Goal: Transaction & Acquisition: Purchase product/service

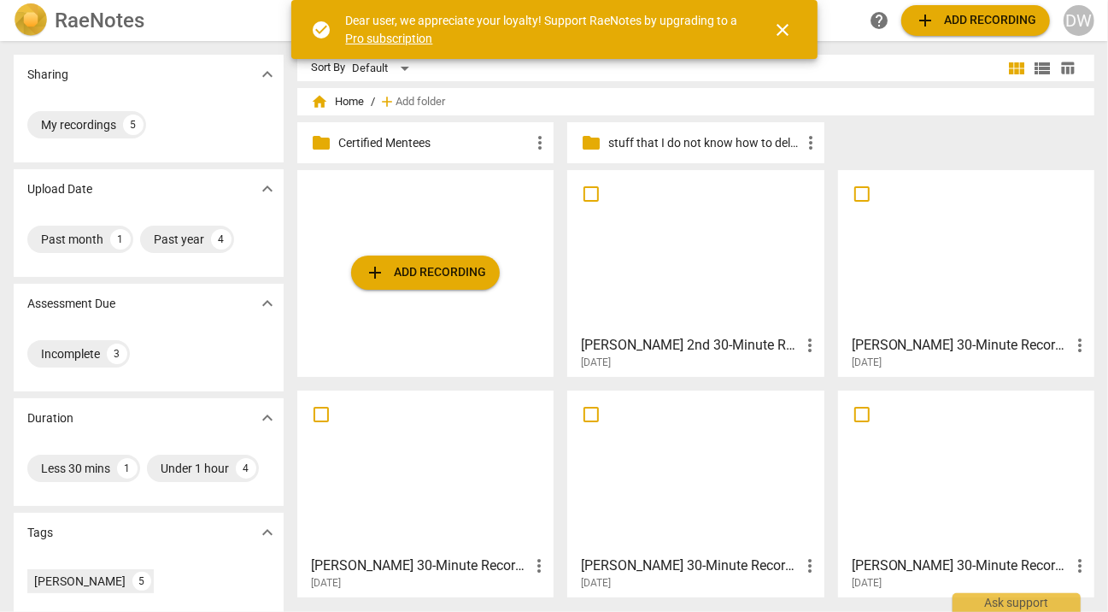
click at [401, 283] on button "add Add recording" at bounding box center [425, 272] width 149 height 34
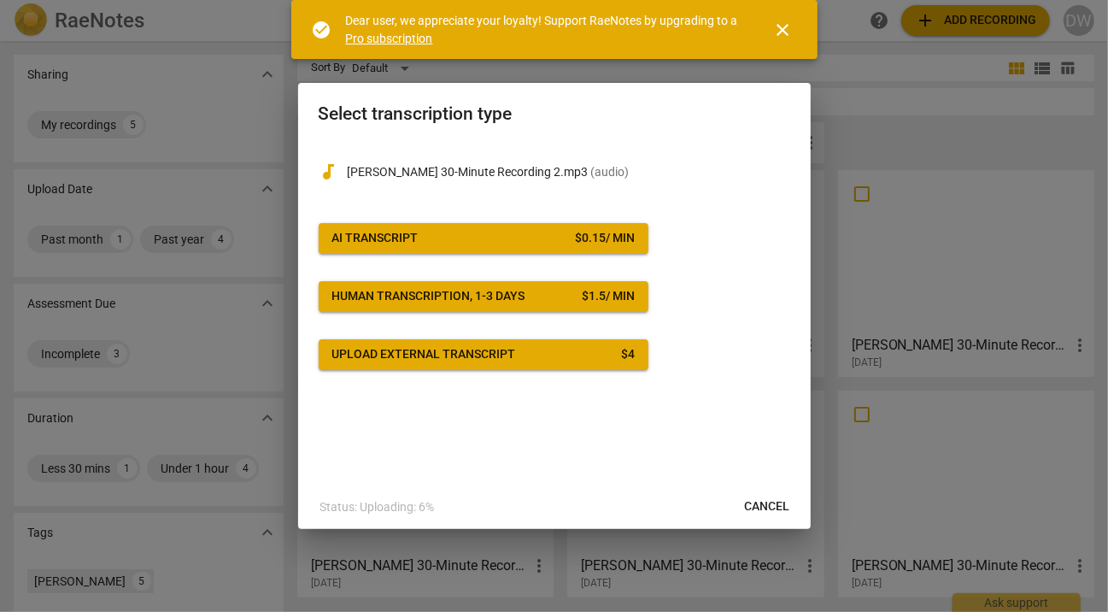
click at [477, 244] on span "AI Transcript $ 0.15 / min" at bounding box center [483, 238] width 302 height 17
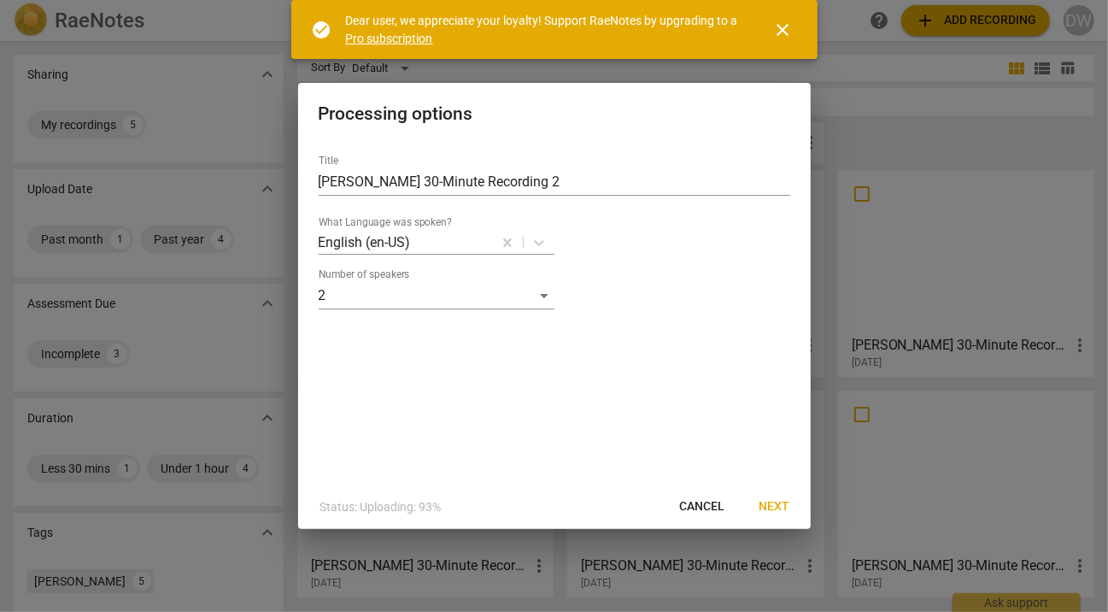
click at [789, 511] on span "Next" at bounding box center [774, 506] width 31 height 17
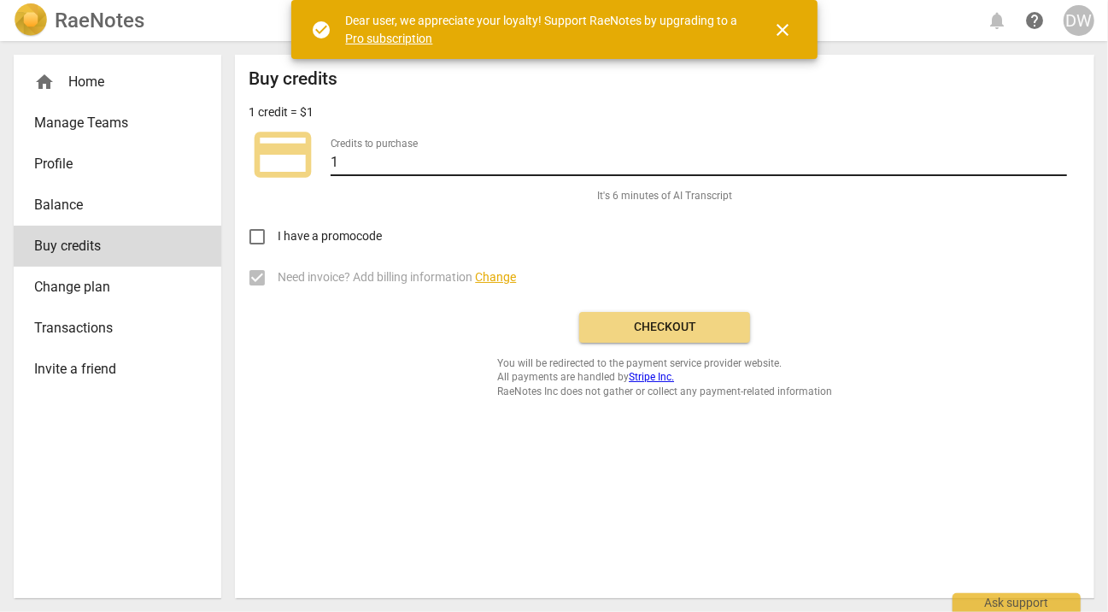
click at [404, 165] on input "1" at bounding box center [699, 163] width 736 height 25
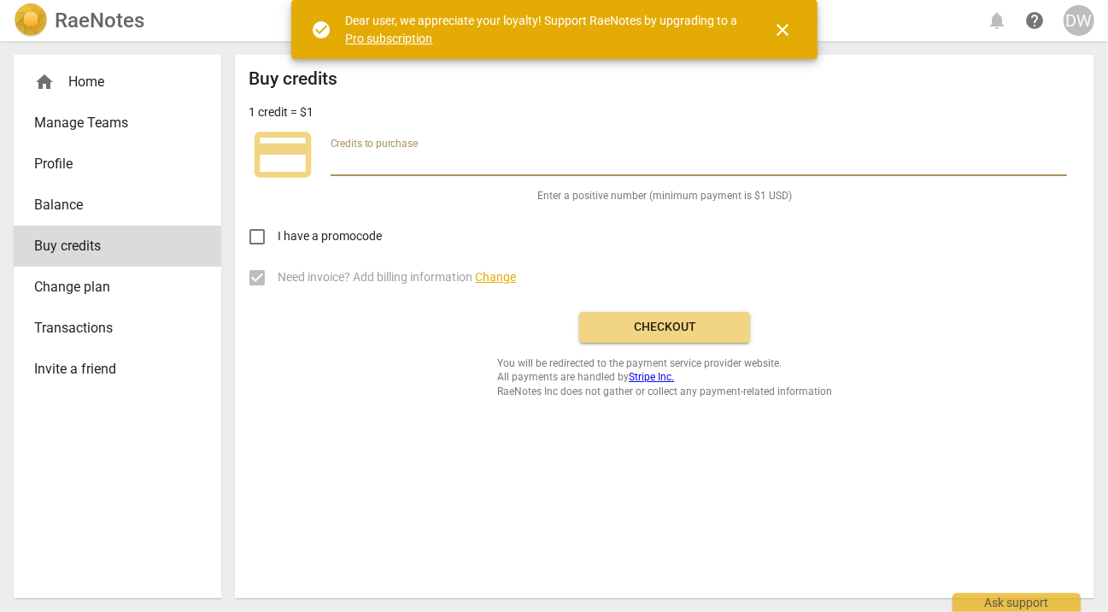
type input "1"
type input "10"
click at [688, 331] on span "Checkout" at bounding box center [664, 327] width 143 height 17
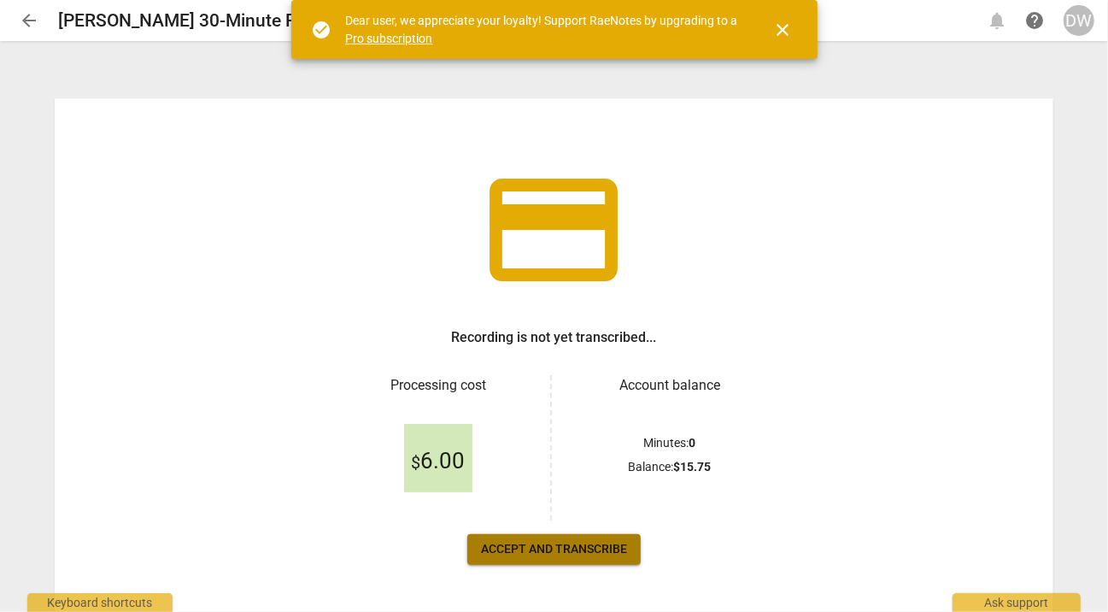
click at [523, 553] on span "Accept and transcribe" at bounding box center [554, 549] width 146 height 17
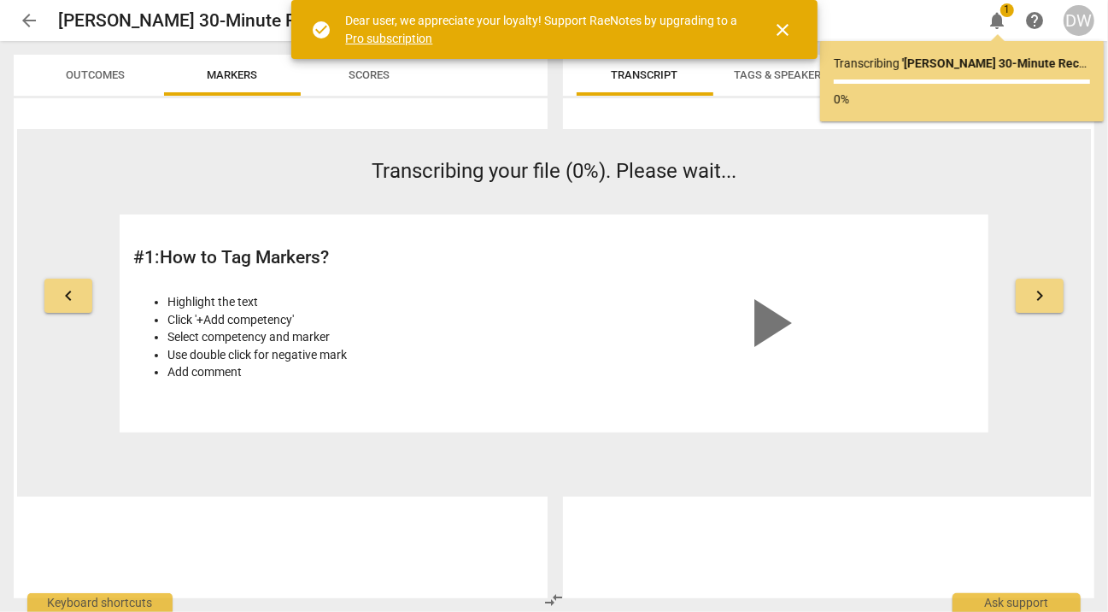
click at [31, 26] on span "arrow_back" at bounding box center [29, 20] width 20 height 20
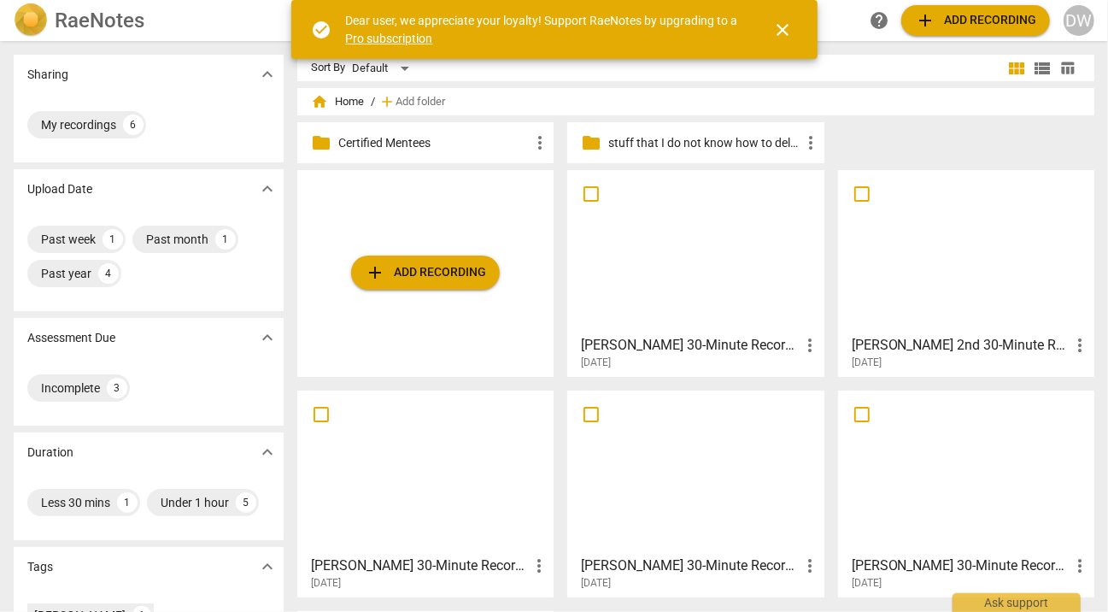
click at [790, 34] on span "close" at bounding box center [783, 30] width 20 height 20
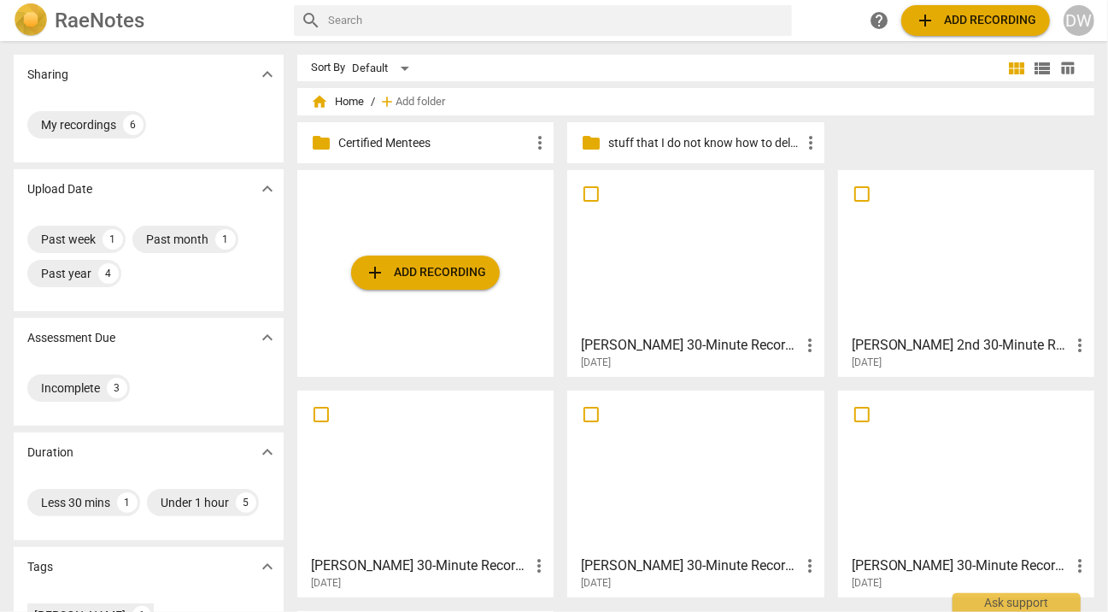
click at [436, 276] on span "add Add recording" at bounding box center [425, 272] width 121 height 20
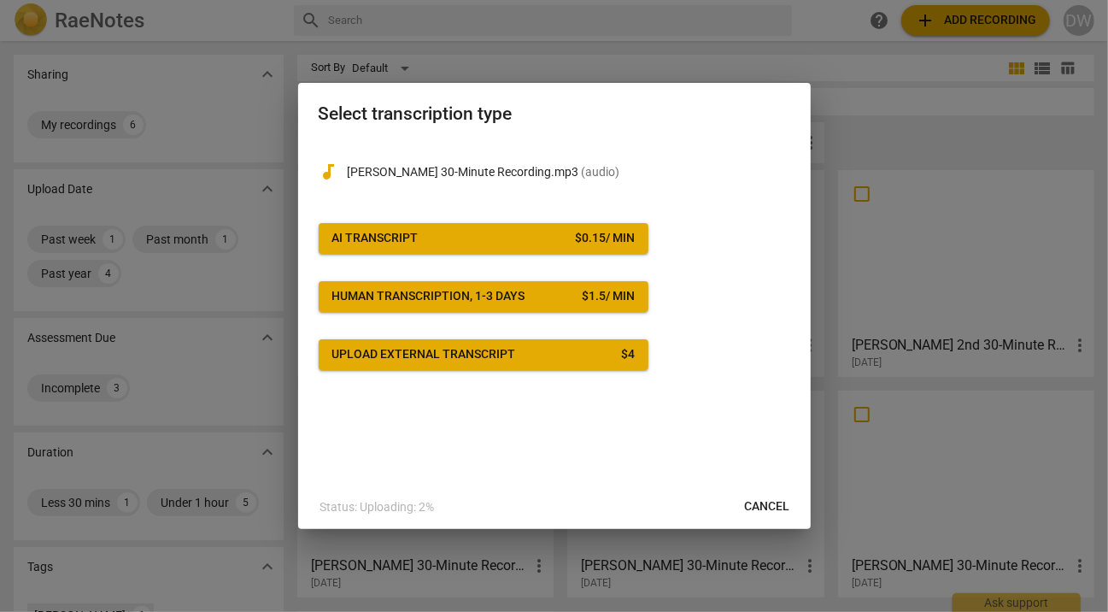
click at [424, 245] on span "AI Transcript $ 0.15 / min" at bounding box center [483, 238] width 302 height 17
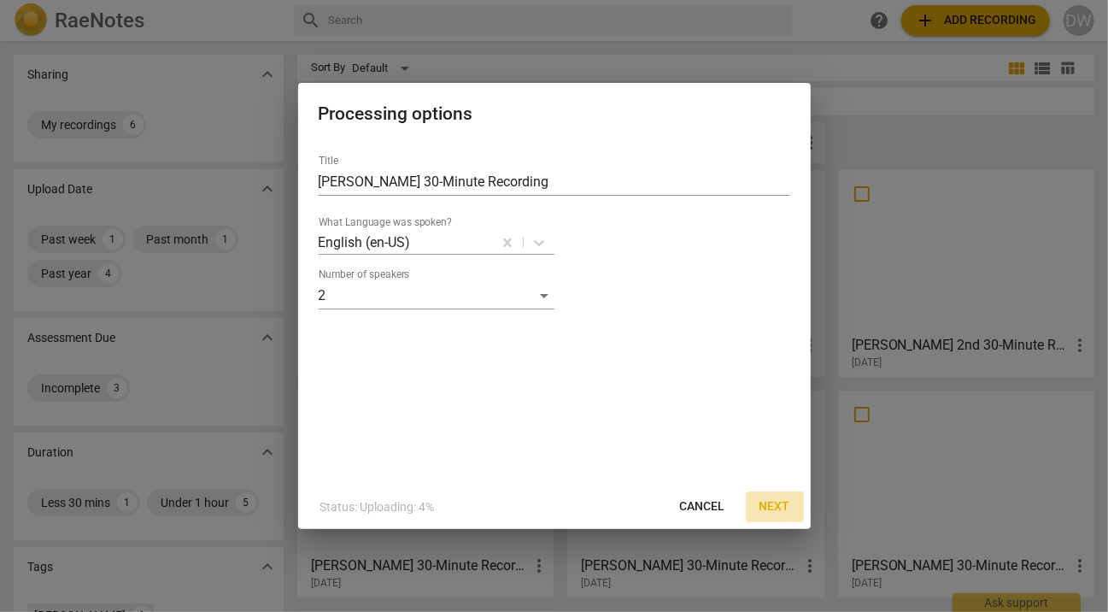
click at [775, 512] on span "Next" at bounding box center [774, 506] width 31 height 17
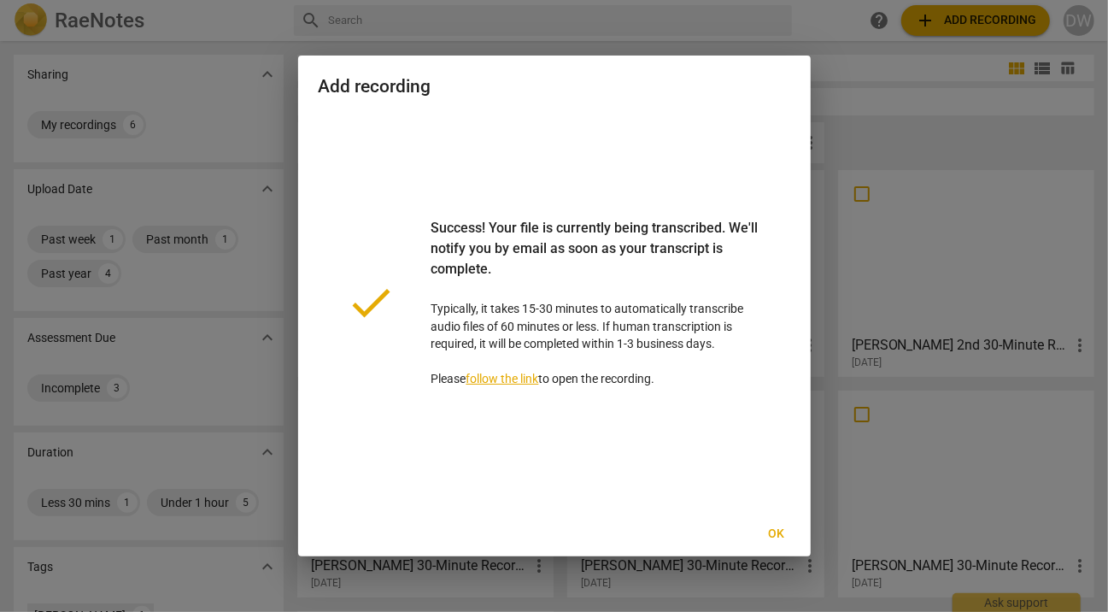
click at [773, 535] on span "Ok" at bounding box center [776, 533] width 27 height 17
